Goal: Use online tool/utility

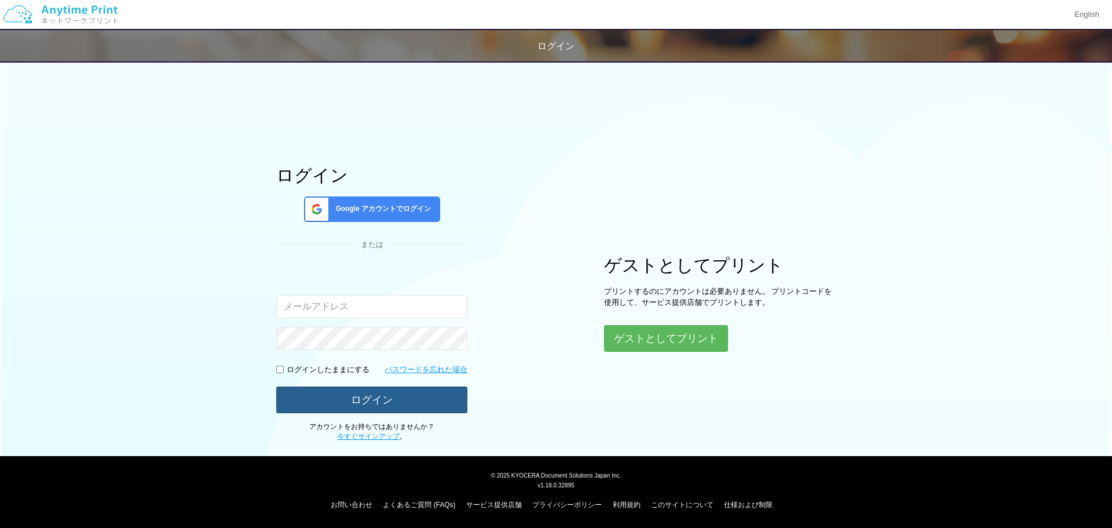
type input "[EMAIL_ADDRESS][DOMAIN_NAME]"
click at [387, 405] on button "ログイン" at bounding box center [371, 398] width 191 height 25
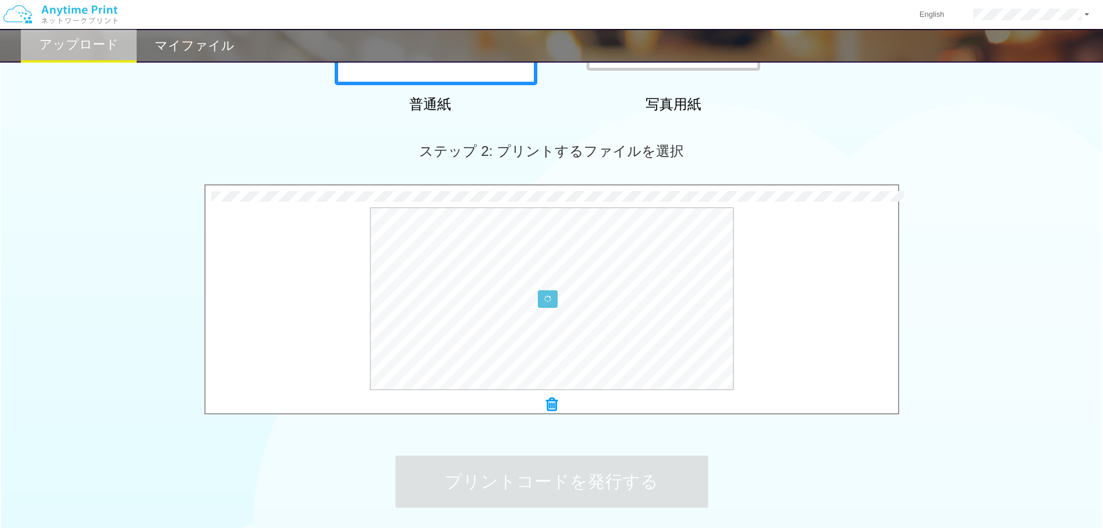
scroll to position [353, 0]
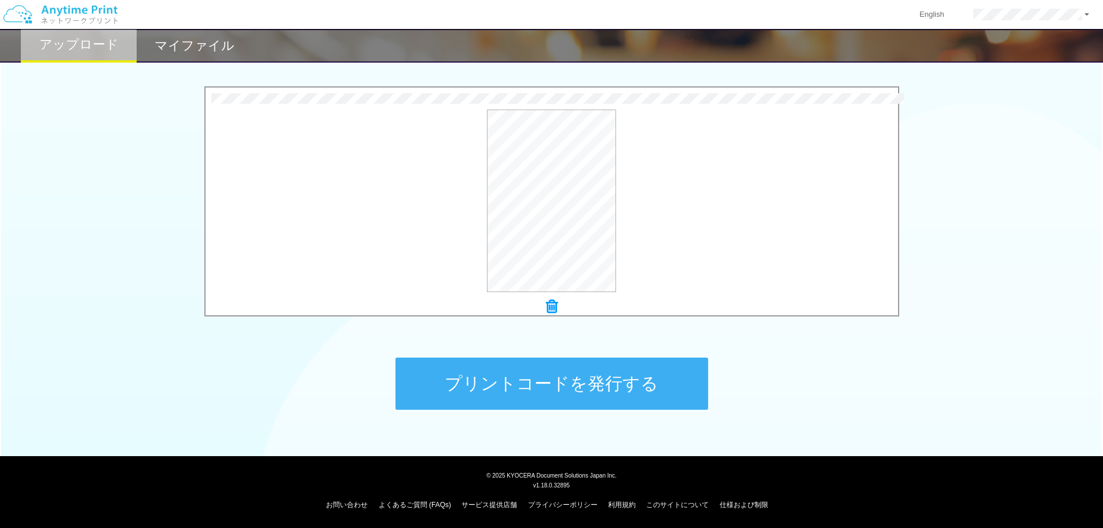
click at [548, 375] on button "プリントコードを発行する" at bounding box center [552, 383] width 313 height 52
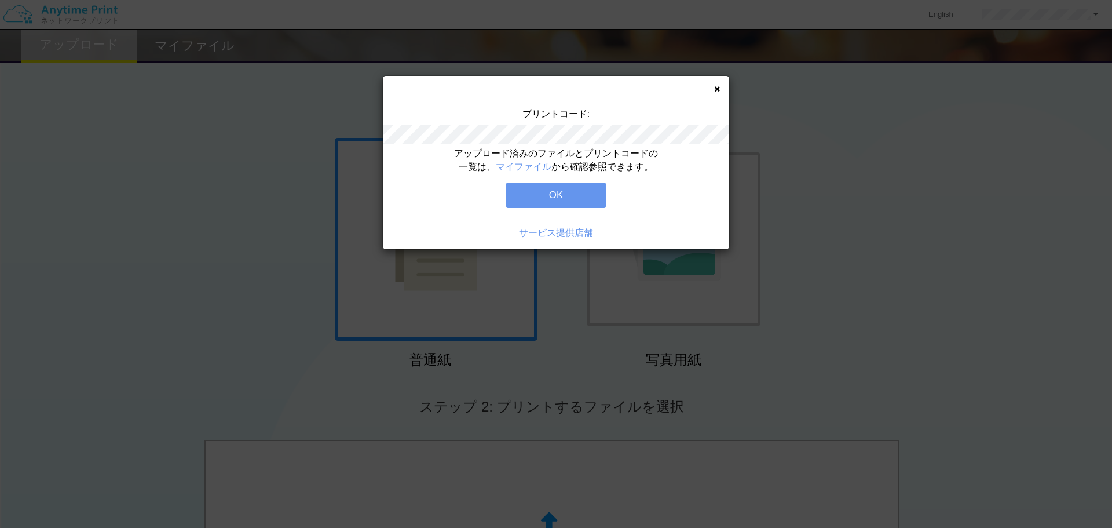
click at [570, 186] on button "OK" at bounding box center [556, 194] width 100 height 25
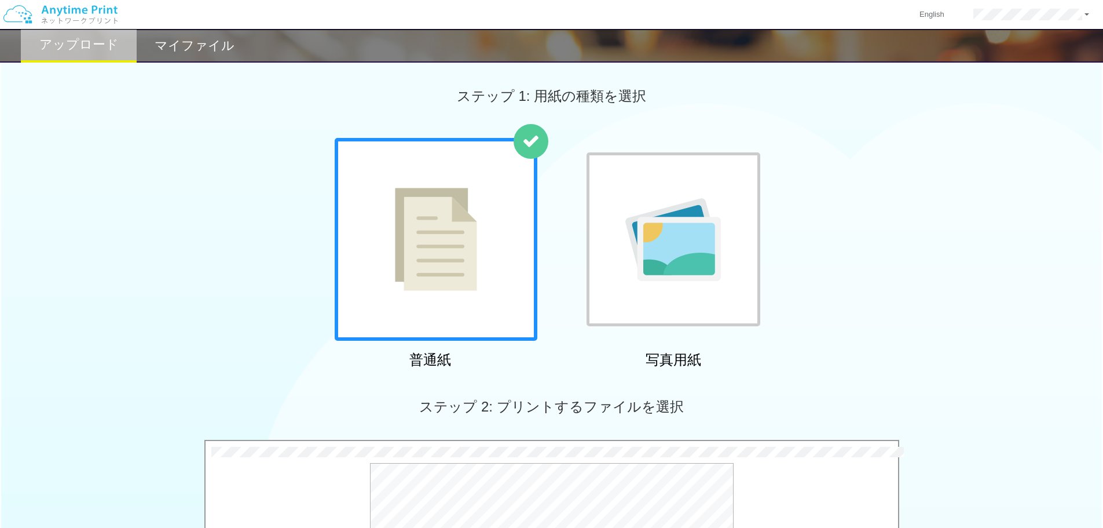
scroll to position [353, 0]
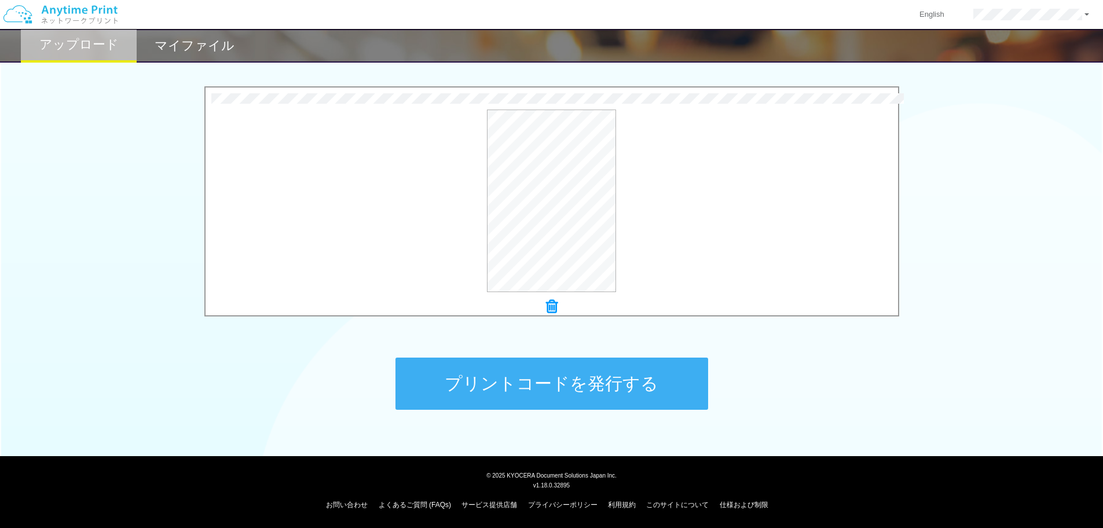
click at [524, 394] on button "プリントコードを発行する" at bounding box center [552, 383] width 313 height 52
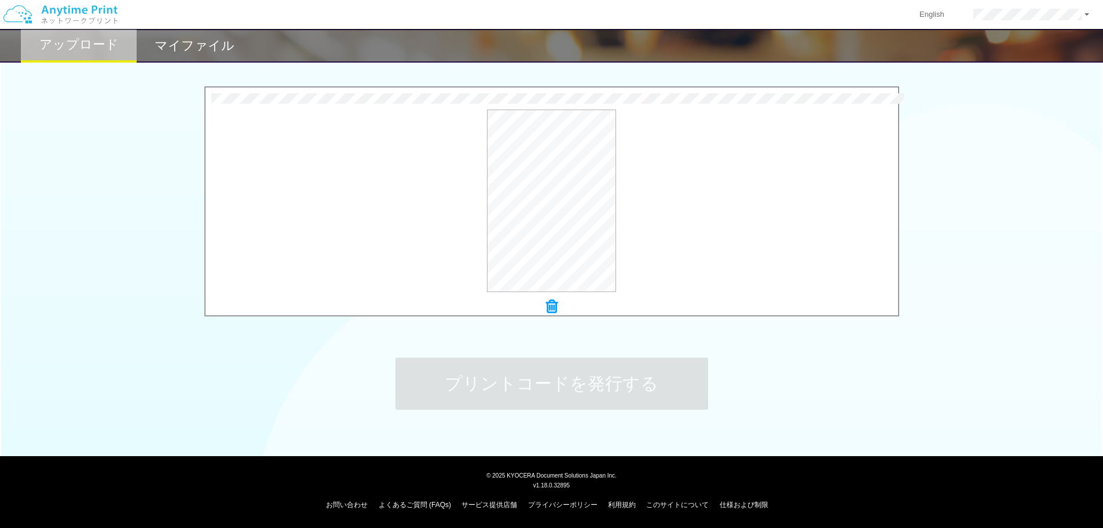
scroll to position [0, 0]
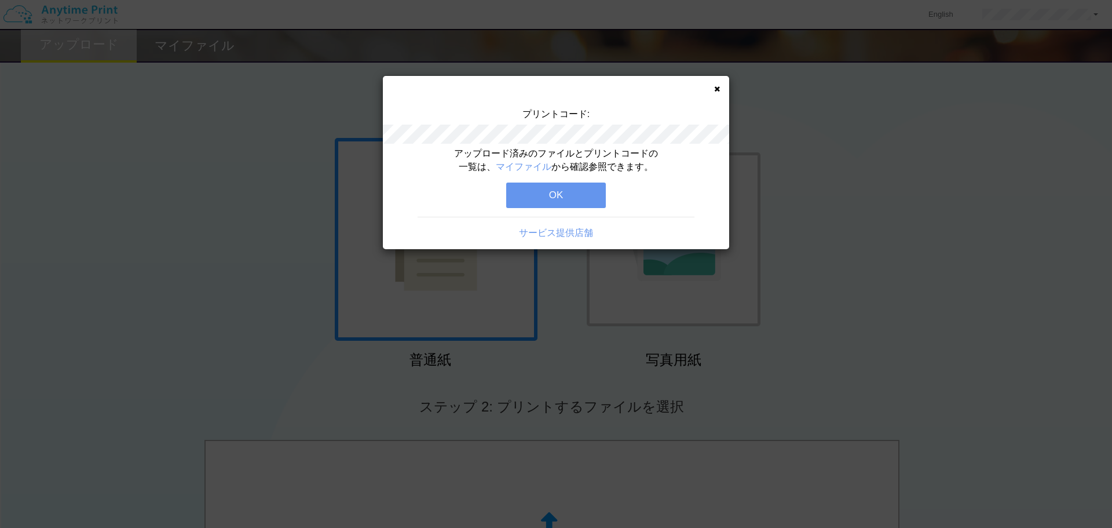
click at [550, 195] on button "OK" at bounding box center [556, 194] width 100 height 25
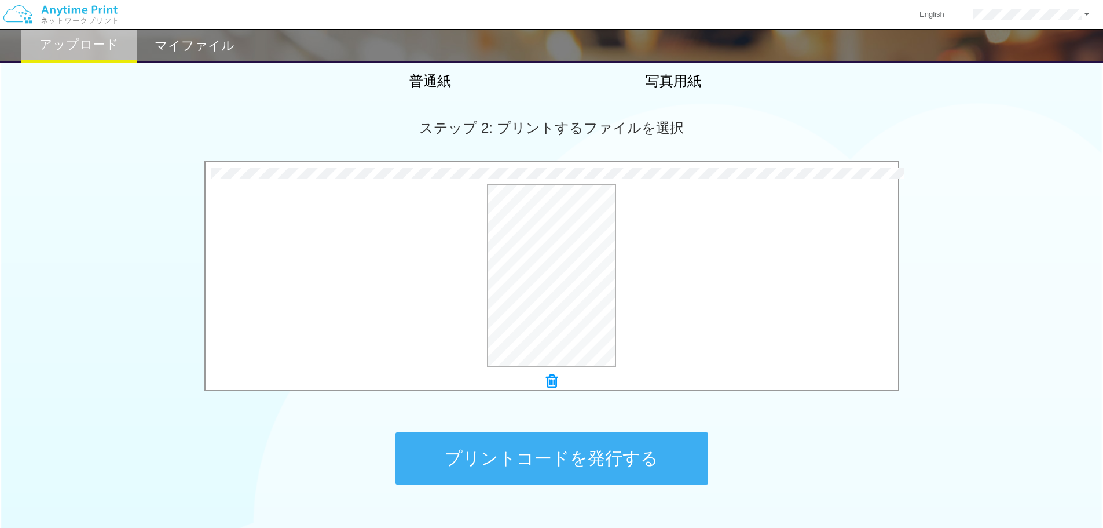
scroll to position [353, 0]
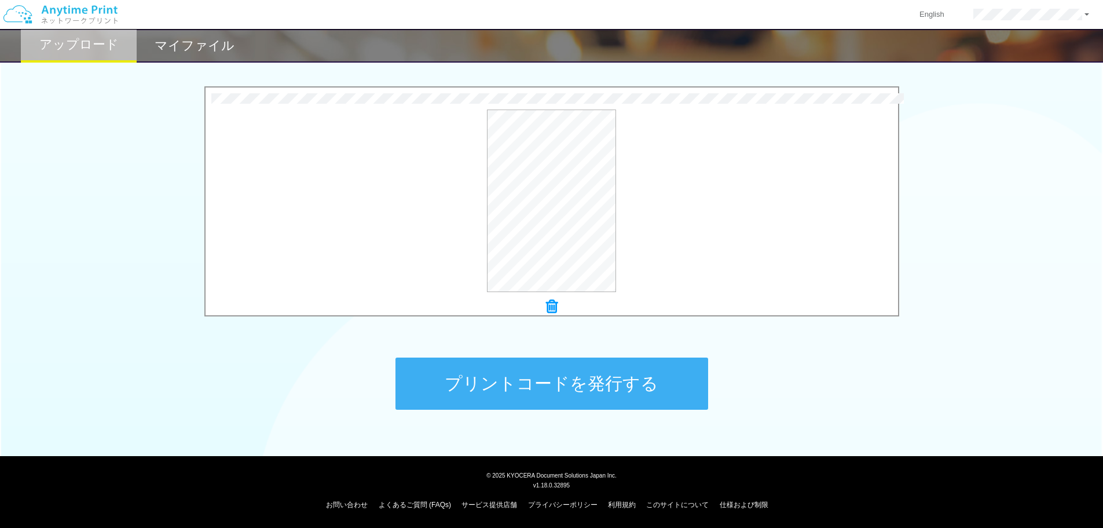
click at [529, 387] on button "プリントコードを発行する" at bounding box center [552, 383] width 313 height 52
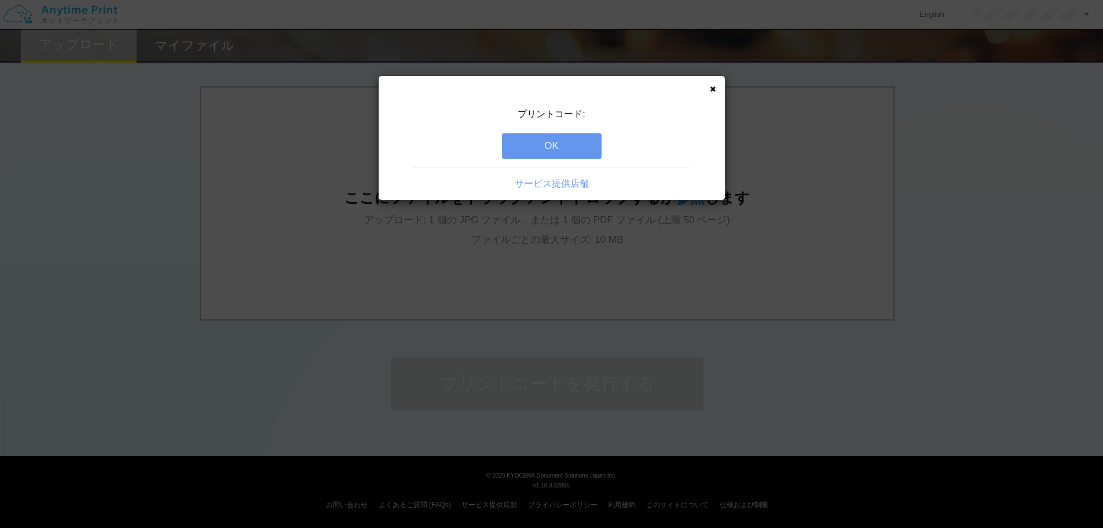
scroll to position [0, 0]
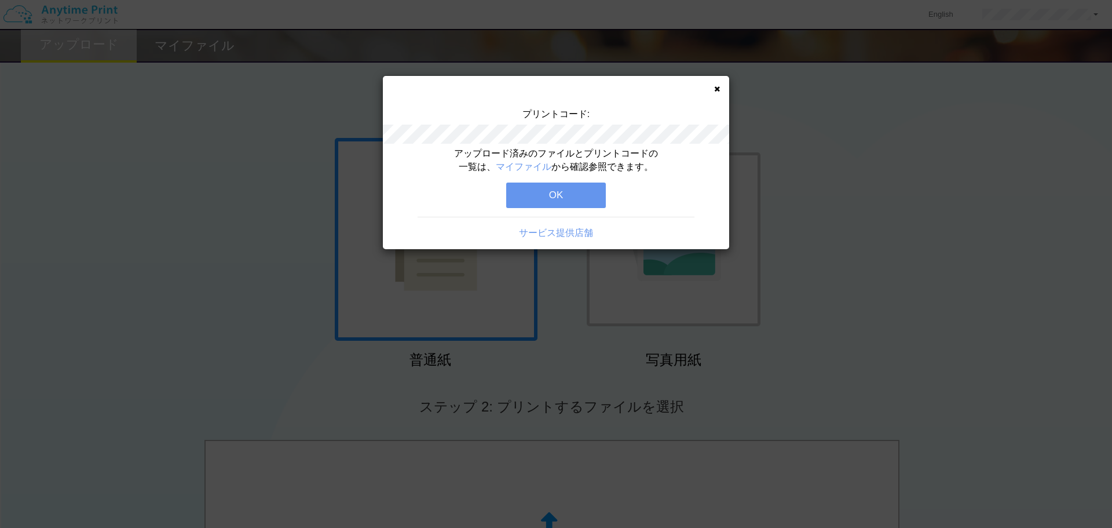
click at [563, 185] on button "OK" at bounding box center [556, 194] width 100 height 25
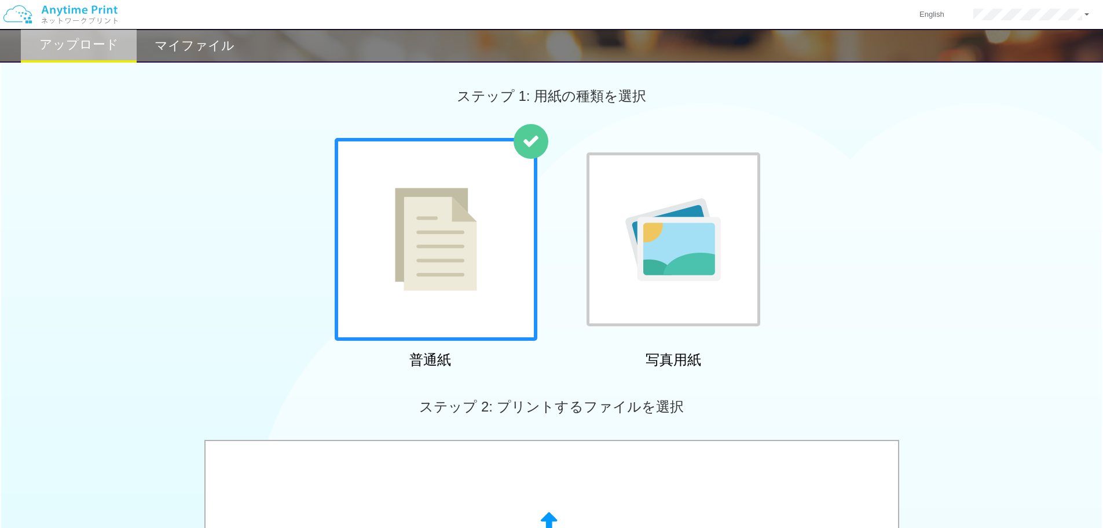
click at [191, 42] on h2 "マイファイル" at bounding box center [195, 46] width 80 height 14
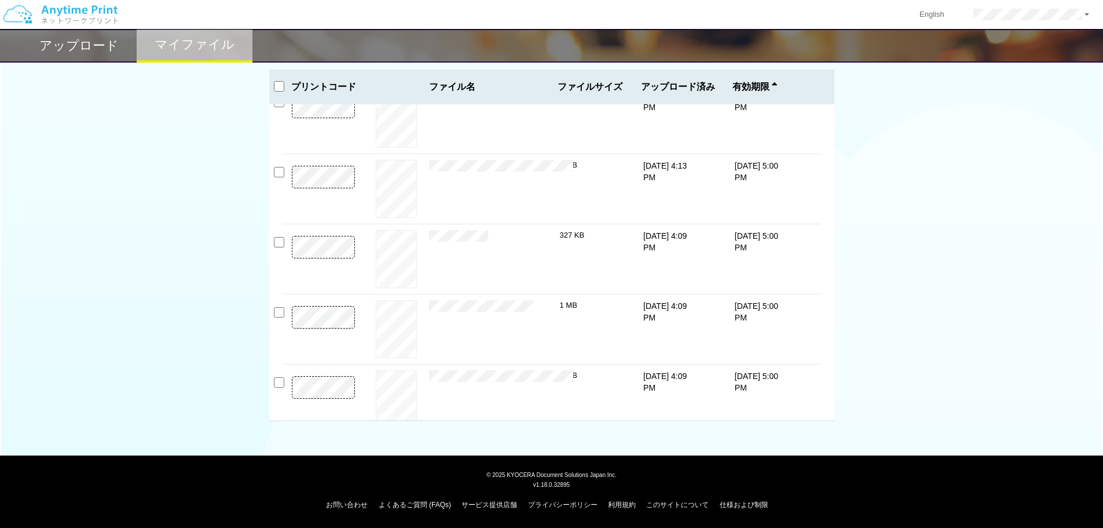
scroll to position [105, 0]
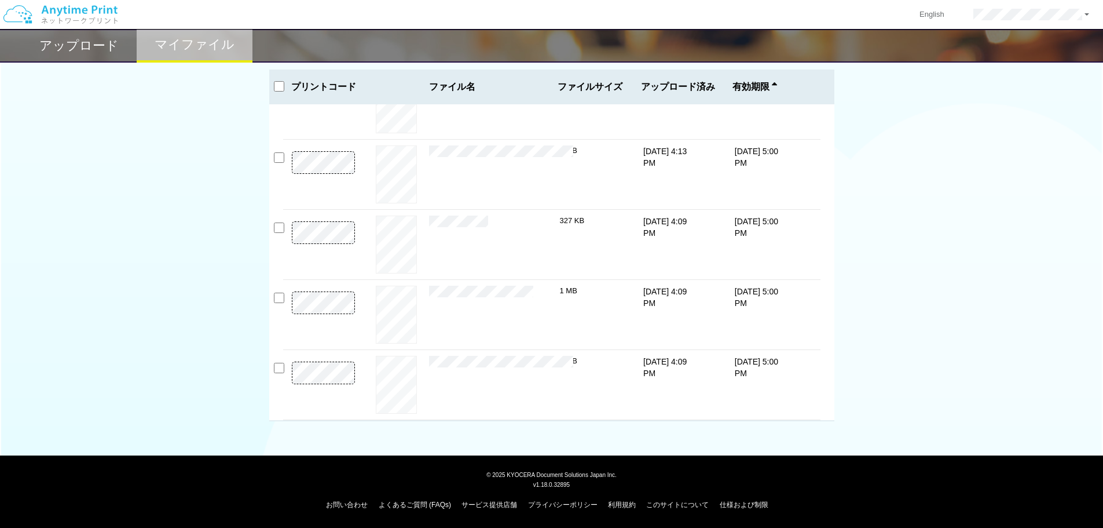
click at [806, 351] on div "プレビュー × 保釈支援申込書（控訴・上告用）.pdf 1 MB [DATE] 4:09 PM [DATE] 5:00 PM" at bounding box center [551, 384] width 537 height 69
